Goal: Task Accomplishment & Management: Complete application form

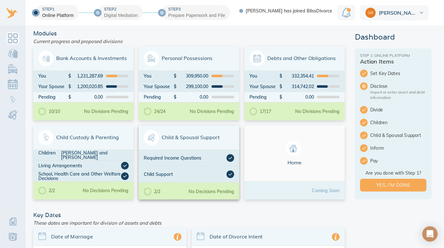
click at [187, 140] on span "Child & Spousal Support" at bounding box center [189, 137] width 90 height 15
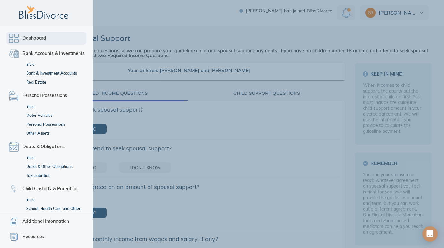
click at [15, 38] on link "Dashboard" at bounding box center [46, 38] width 80 height 13
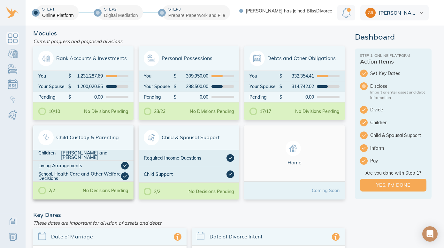
click at [76, 141] on span "Child Custody & Parenting" at bounding box center [83, 137] width 90 height 15
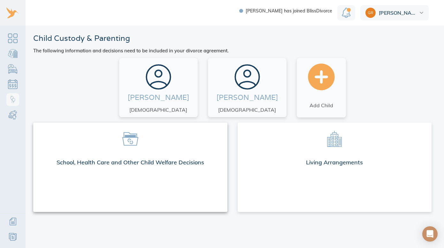
click at [148, 162] on div "School, Health Care and Other Child Welfare Decisions" at bounding box center [130, 163] width 194 height 19
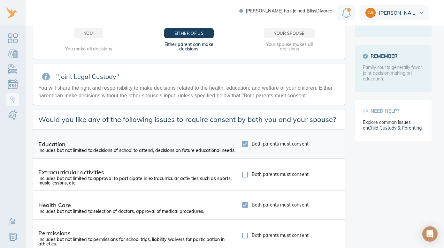
scroll to position [103, 0]
click at [242, 150] on input "Both parents must consent" at bounding box center [244, 143] width 13 height 13
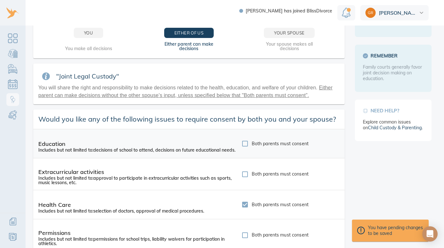
scroll to position [103, 0]
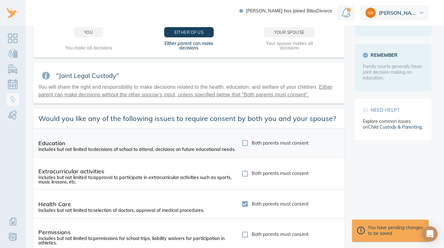
click at [243, 150] on input "Both parents must consent" at bounding box center [244, 142] width 13 height 13
checkbox input "true"
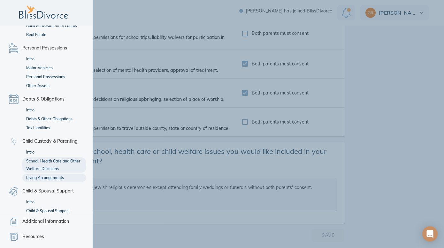
scroll to position [48, 0]
click at [48, 176] on link "Living Arrangements" at bounding box center [54, 177] width 64 height 8
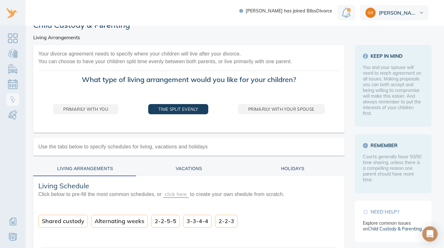
scroll to position [14, 0]
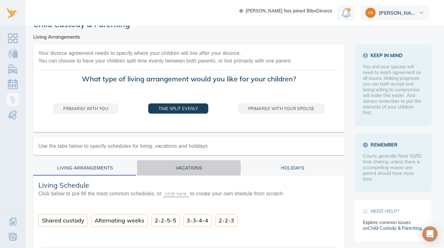
click at [183, 168] on div "Vacations" at bounding box center [189, 168] width 96 height 8
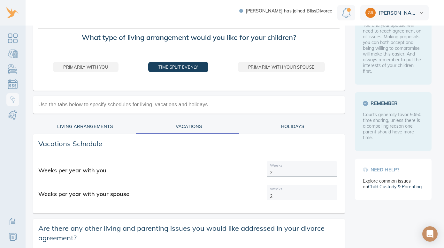
scroll to position [56, 0]
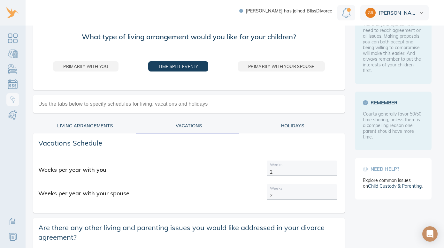
click at [290, 128] on div "Holidays" at bounding box center [292, 126] width 96 height 8
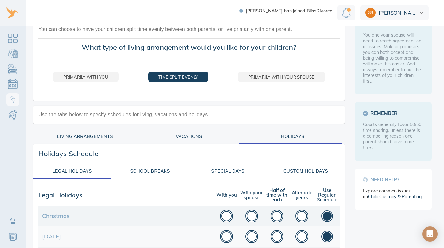
scroll to position [46, 0]
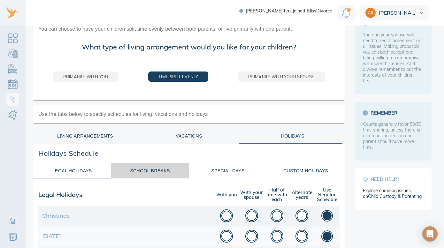
click at [159, 168] on div "School Breaks" at bounding box center [150, 171] width 70 height 8
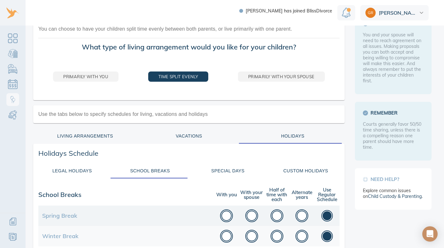
scroll to position [72, 0]
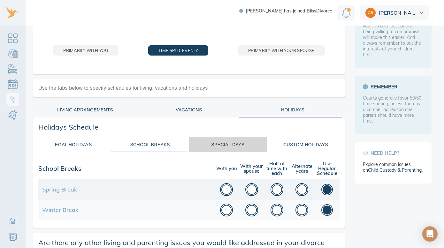
click at [217, 144] on div "Special Days" at bounding box center [228, 145] width 70 height 8
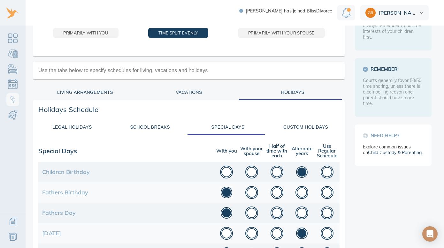
scroll to position [94, 0]
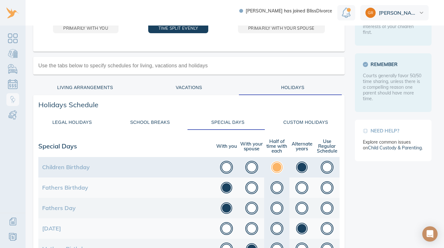
click at [277, 170] on button "button" at bounding box center [276, 167] width 13 height 13
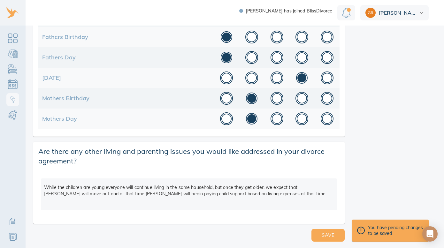
scroll to position [244, 0]
click at [317, 237] on button "Save" at bounding box center [327, 235] width 33 height 13
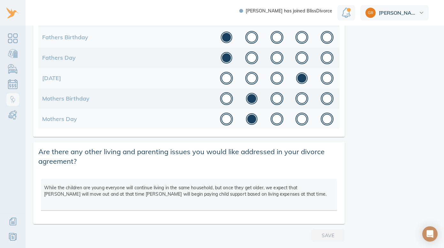
click at [276, 190] on textarea "While the children are young everyone will continue living in the same househol…" at bounding box center [188, 195] width 289 height 29
click at [271, 194] on textarea "While the children are young everyone will continue living in the same househol…" at bounding box center [188, 195] width 289 height 29
drag, startPoint x: 271, startPoint y: 194, endPoint x: 192, endPoint y: 139, distance: 95.8
click at [192, 139] on div "Your divorce agreement needs to specify where your children will live after you…" at bounding box center [189, 27] width 316 height 433
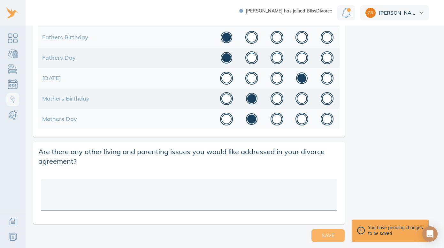
click at [321, 238] on span "Save" at bounding box center [327, 235] width 13 height 8
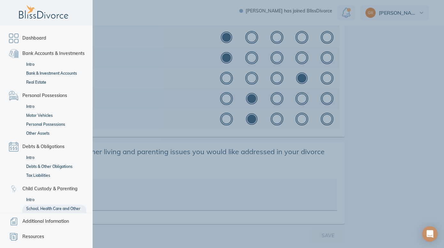
click at [42, 209] on link "School, Health Care and Other Welfare Decisions" at bounding box center [54, 212] width 64 height 15
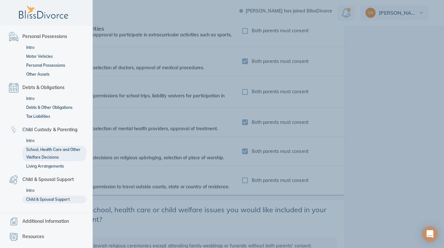
click at [42, 199] on link "Child & Spousal Support" at bounding box center [54, 200] width 64 height 8
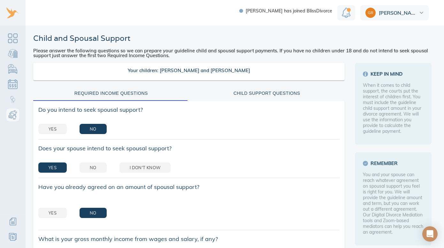
scroll to position [0, 0]
click at [259, 94] on div "Child Support Questions" at bounding box center [267, 93] width 148 height 8
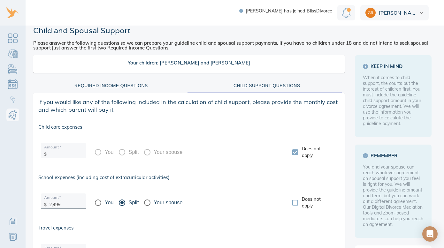
scroll to position [8, 0]
drag, startPoint x: 69, startPoint y: 203, endPoint x: 38, endPoint y: 201, distance: 31.3
click at [38, 201] on div "Amount   * $ 2,499 You Split Your spouse Does not apply" at bounding box center [188, 202] width 311 height 34
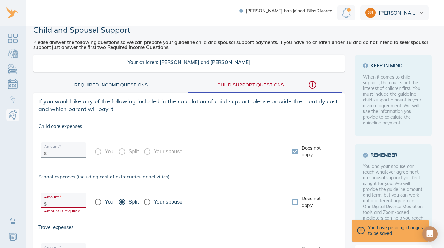
click at [256, 227] on span "Travel expenses" at bounding box center [188, 227] width 301 height 6
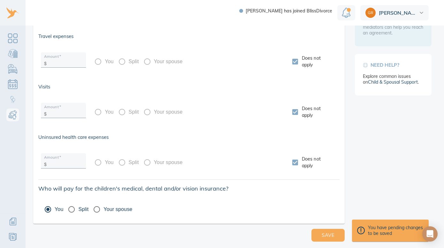
scroll to position [199, 0]
click at [321, 232] on span "Save" at bounding box center [327, 235] width 13 height 8
click at [324, 235] on span "Save" at bounding box center [327, 235] width 13 height 8
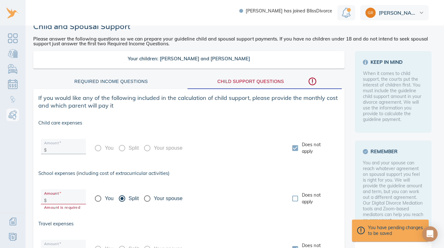
scroll to position [14, 0]
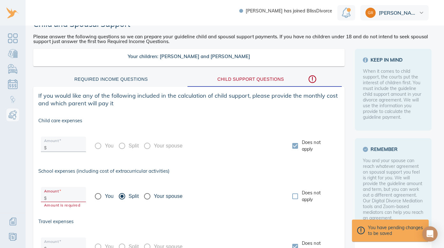
click at [70, 199] on input "text" at bounding box center [66, 197] width 34 height 10
click at [293, 196] on input "Does not apply" at bounding box center [294, 196] width 13 height 13
checkbox input "true"
radio input "false"
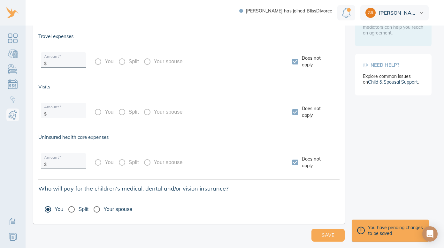
scroll to position [199, 0]
click at [321, 237] on span "Save" at bounding box center [327, 235] width 13 height 8
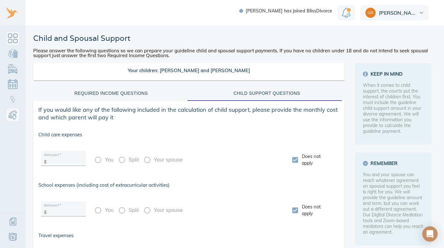
scroll to position [0, 0]
click at [12, 37] on link "Dashboard" at bounding box center [12, 38] width 13 height 13
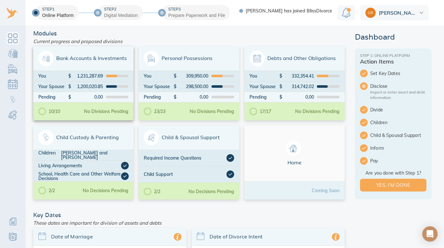
click at [91, 109] on div "No Divisions Pending" at bounding box center [106, 111] width 44 height 4
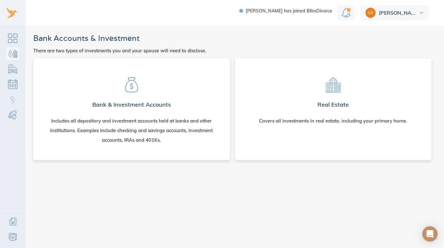
click at [118, 115] on section "Bank & Investment Accounts Includes all depository and investment accounts held…" at bounding box center [131, 107] width 186 height 89
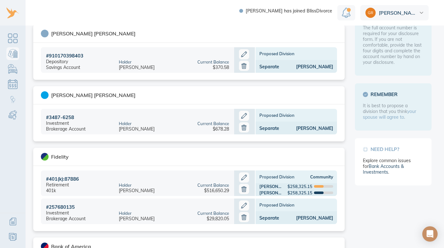
scroll to position [62, 0]
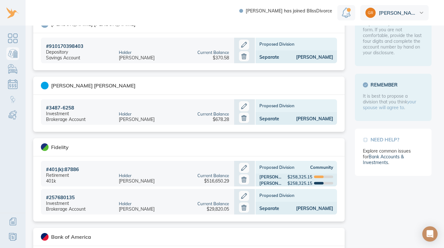
click at [176, 152] on div "Fidelity" at bounding box center [188, 147] width 311 height 18
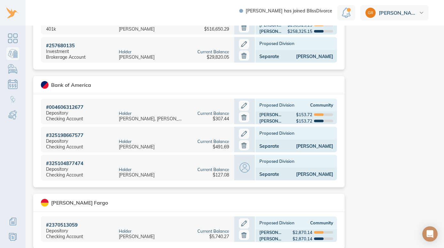
scroll to position [215, 0]
